Goal: Transaction & Acquisition: Purchase product/service

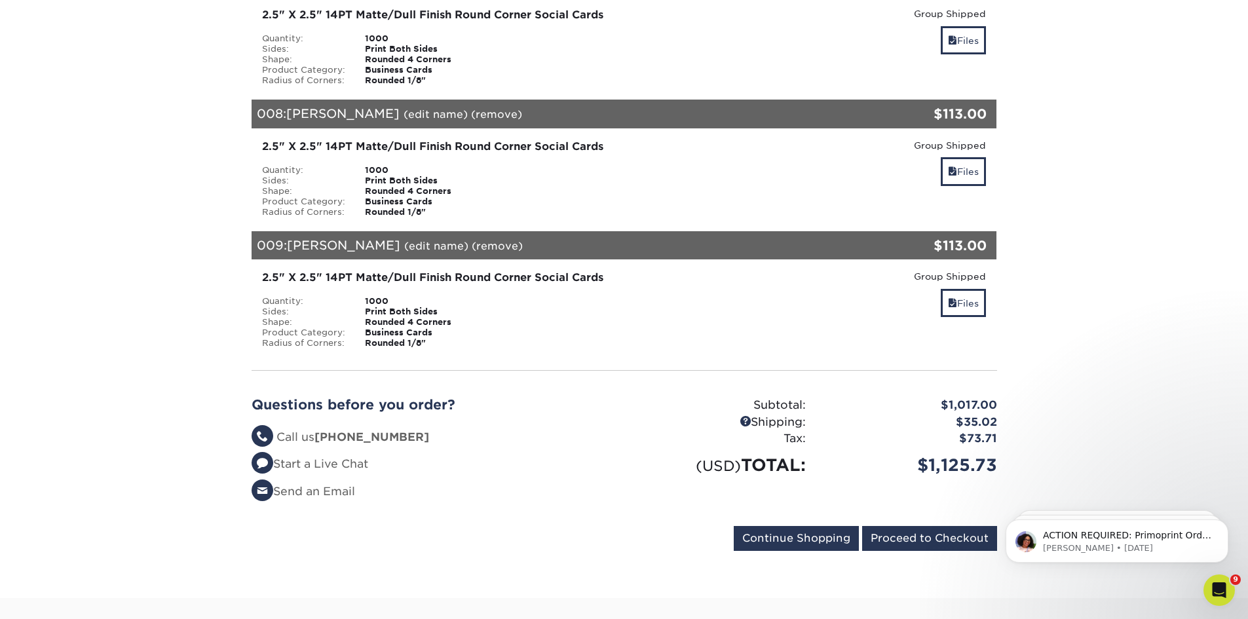
scroll to position [1179, 0]
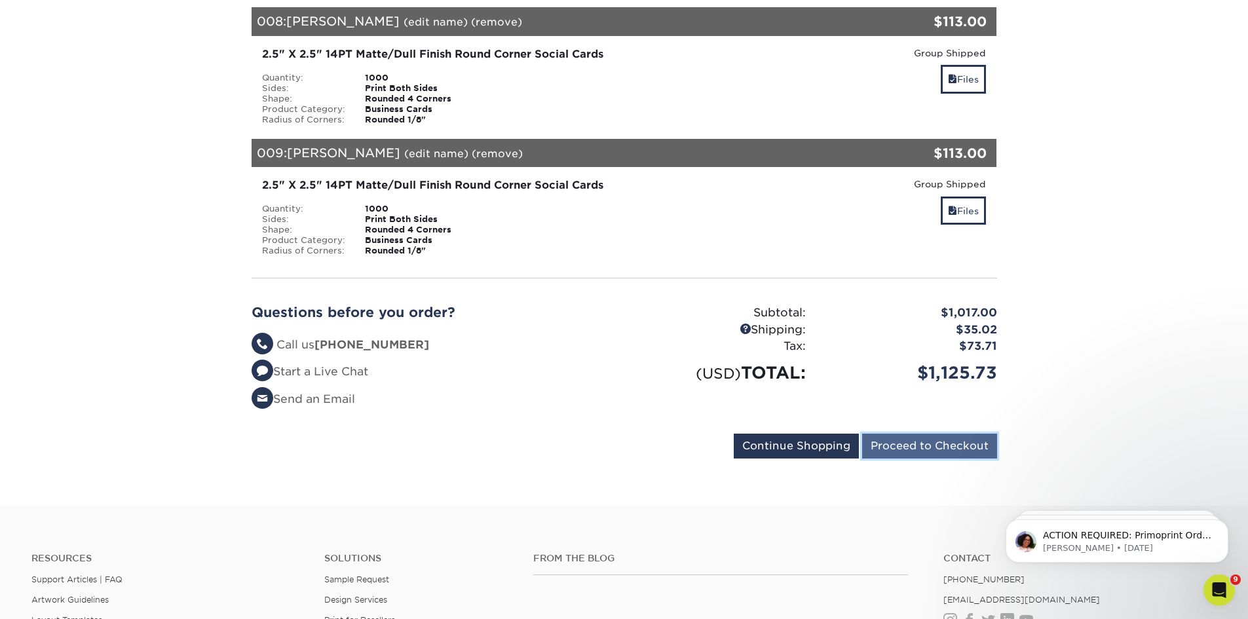
click at [907, 434] on input "Proceed to Checkout" at bounding box center [929, 446] width 135 height 25
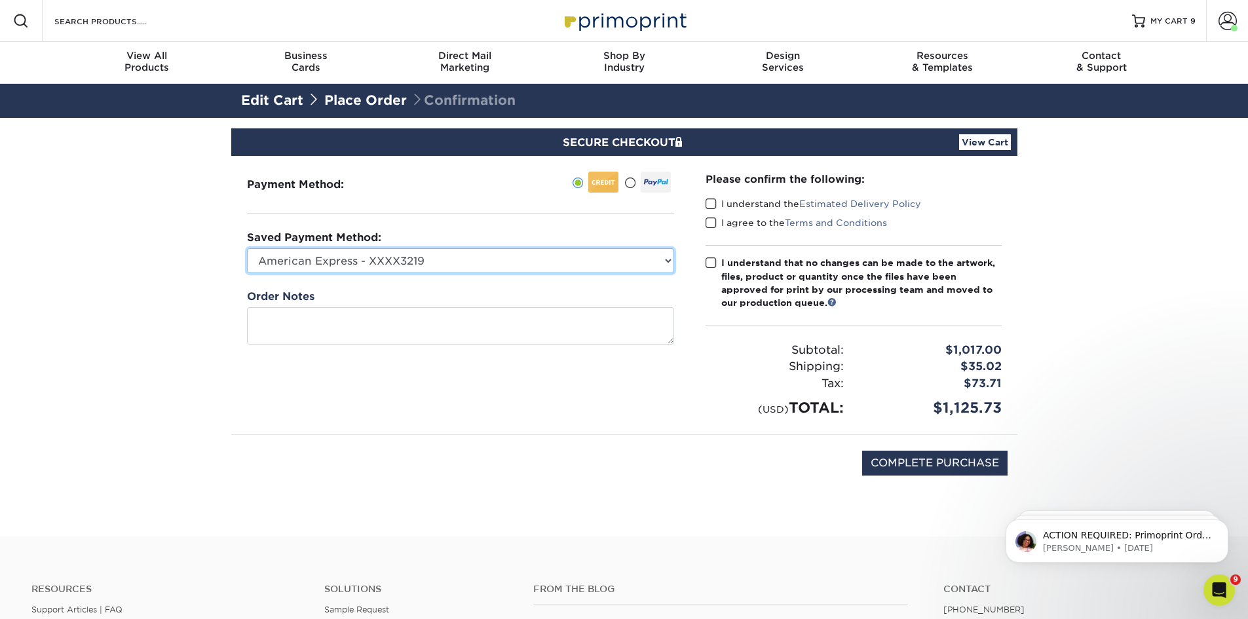
click at [665, 256] on select "American Express - XXXX3219 American Express - XXXX4217 New Credit Card" at bounding box center [460, 260] width 427 height 25
select select "74714"
click at [247, 248] on select "American Express - XXXX3219 American Express - XXXX4217 New Credit Card" at bounding box center [460, 260] width 427 height 25
click at [708, 198] on span at bounding box center [711, 204] width 11 height 12
click at [0, 0] on input "I understand the Estimated Delivery Policy" at bounding box center [0, 0] width 0 height 0
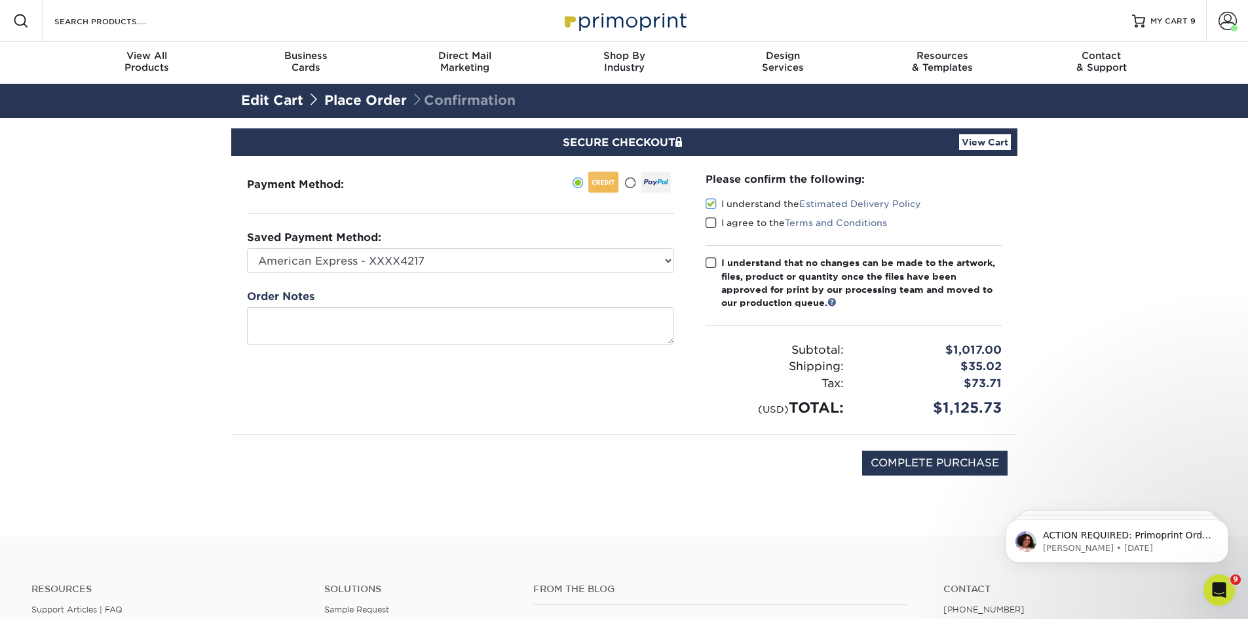
click at [710, 226] on span at bounding box center [711, 223] width 11 height 12
click at [0, 0] on input "I agree to the Terms and Conditions" at bounding box center [0, 0] width 0 height 0
click at [709, 263] on span at bounding box center [711, 263] width 11 height 12
click at [0, 0] on input "I understand that no changes can be made to the artwork, files, product or quan…" at bounding box center [0, 0] width 0 height 0
click at [896, 459] on input "COMPLETE PURCHASE" at bounding box center [934, 463] width 145 height 25
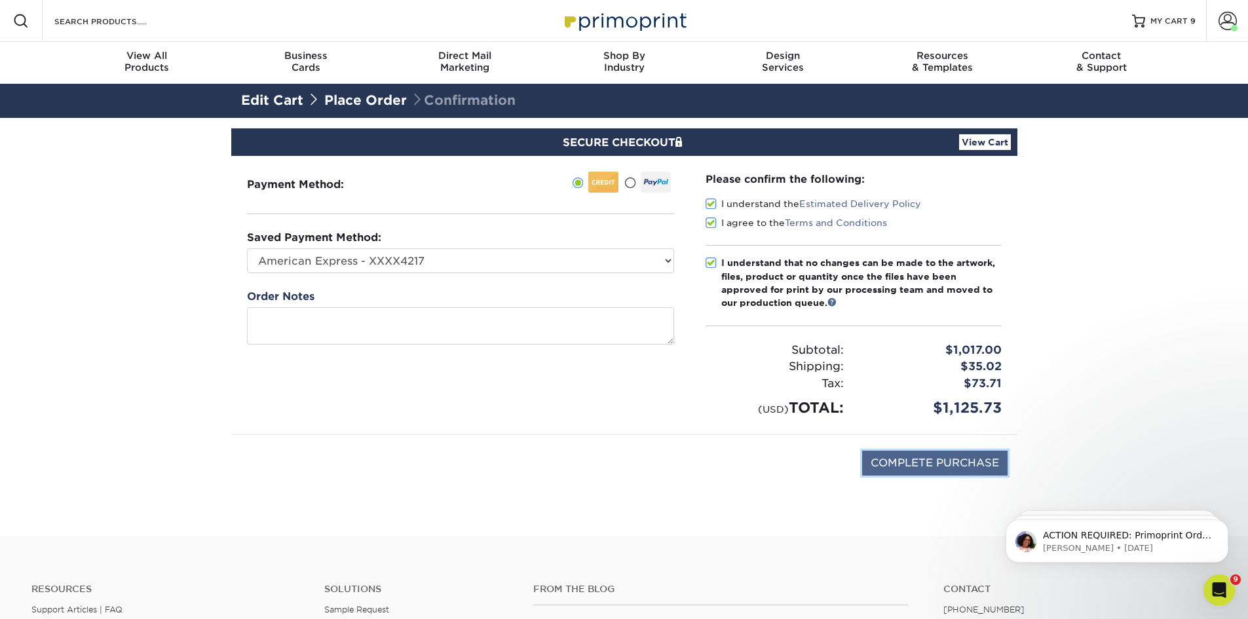
type input "PROCESSING, PLEASE WAIT..."
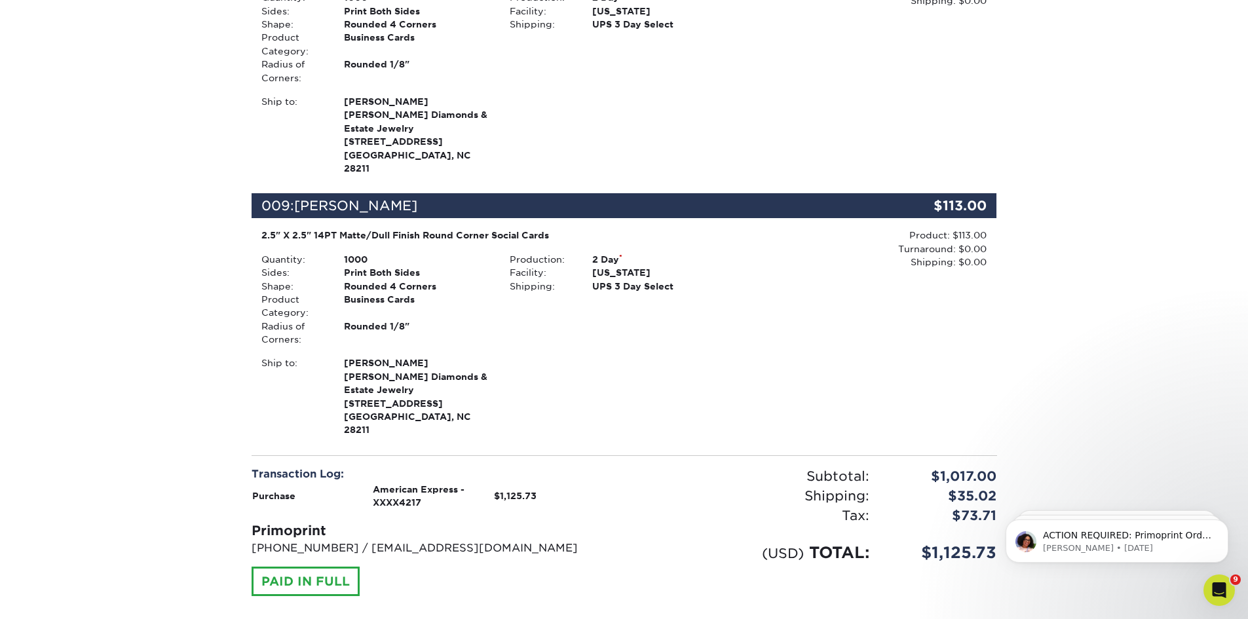
scroll to position [2275, 0]
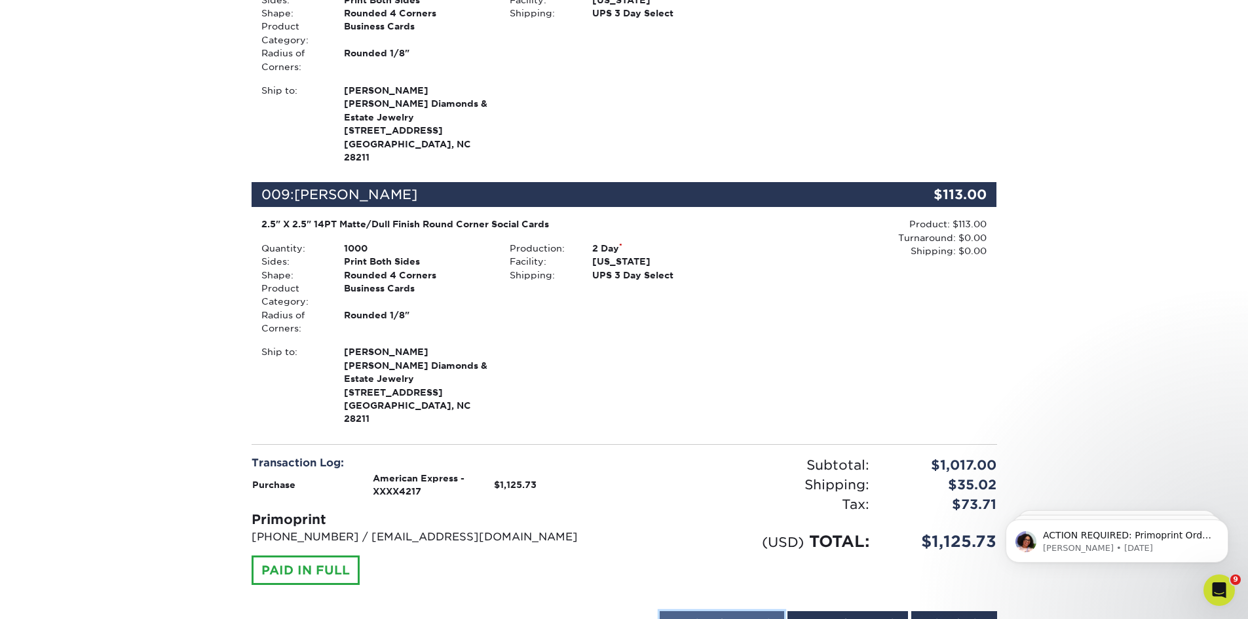
click at [694, 611] on link "Email Order Details" at bounding box center [722, 623] width 124 height 25
click at [771, 612] on button "Send" at bounding box center [766, 624] width 36 height 24
